Goal: Go to known website: Access a specific website the user already knows

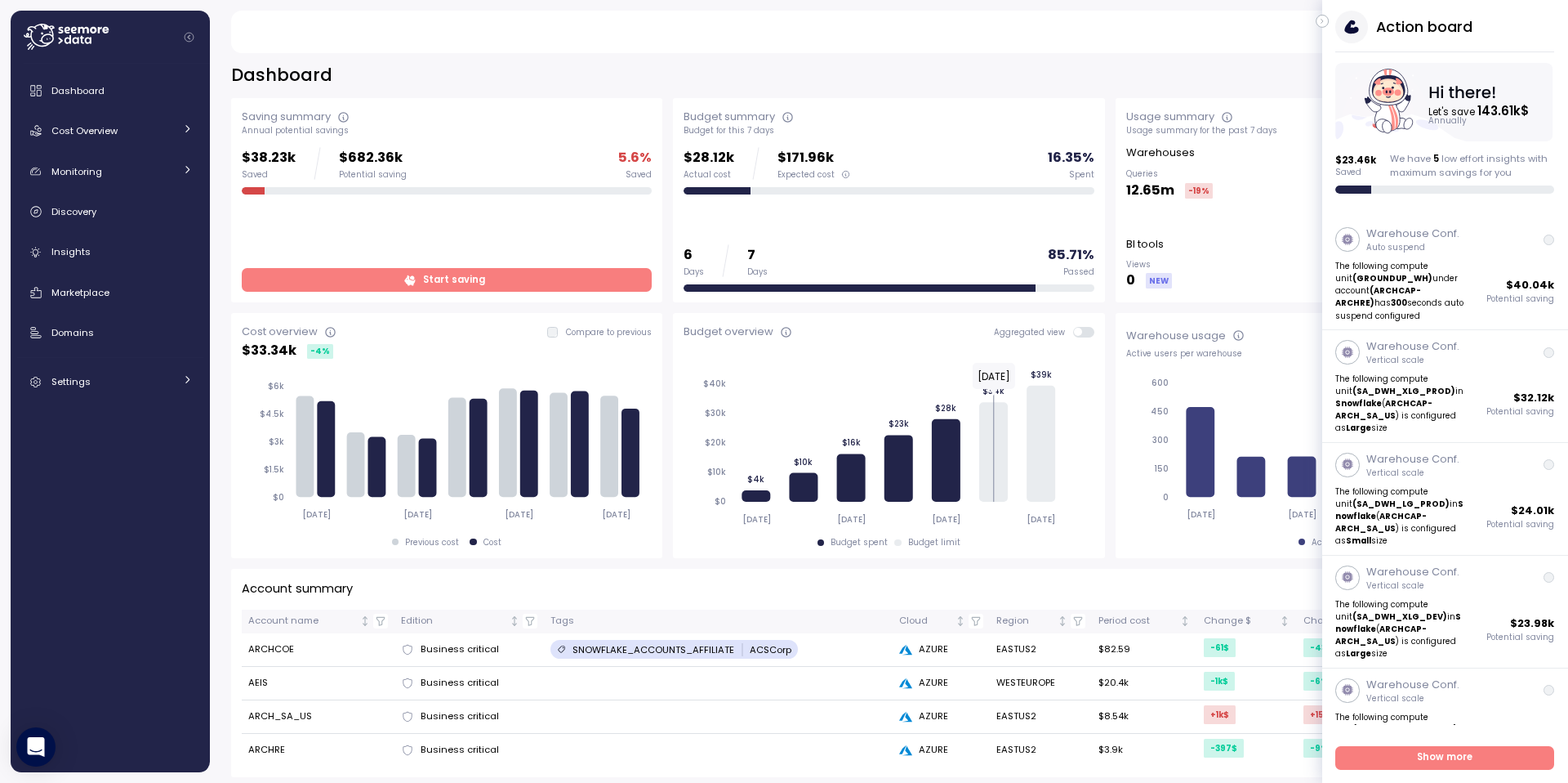
click at [1322, 21] on icon "button" at bounding box center [1323, 21] width 2 height 4
